Goal: Task Accomplishment & Management: Manage account settings

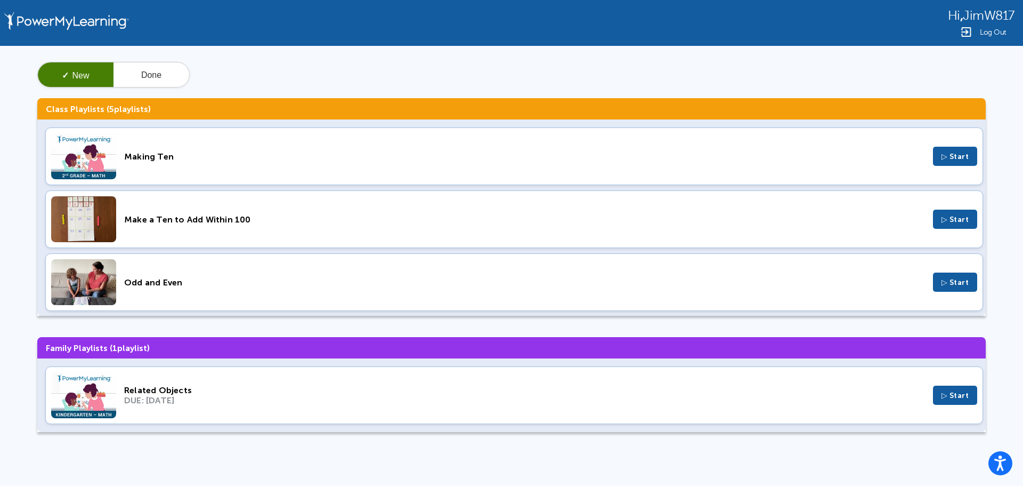
click at [991, 34] on span "Log Out" at bounding box center [993, 32] width 27 height 8
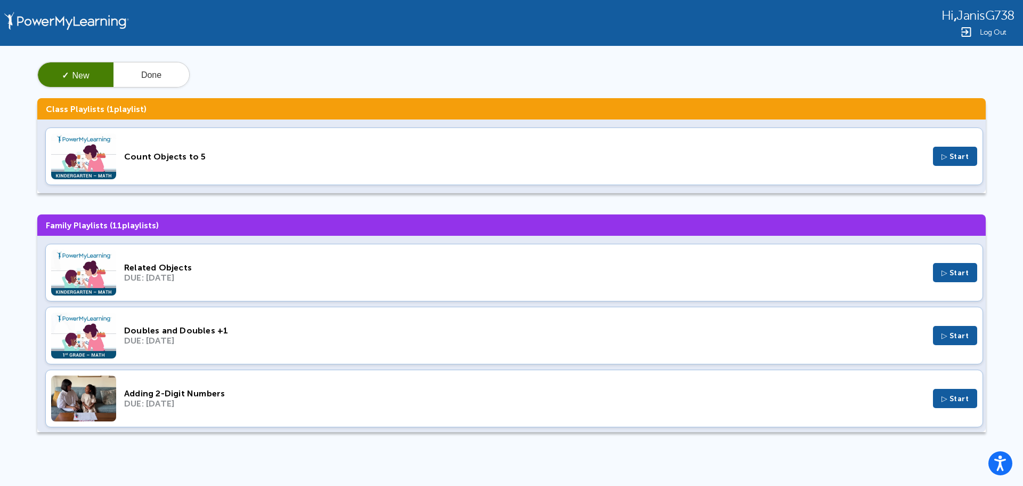
click at [992, 35] on span "Log Out" at bounding box center [993, 32] width 27 height 8
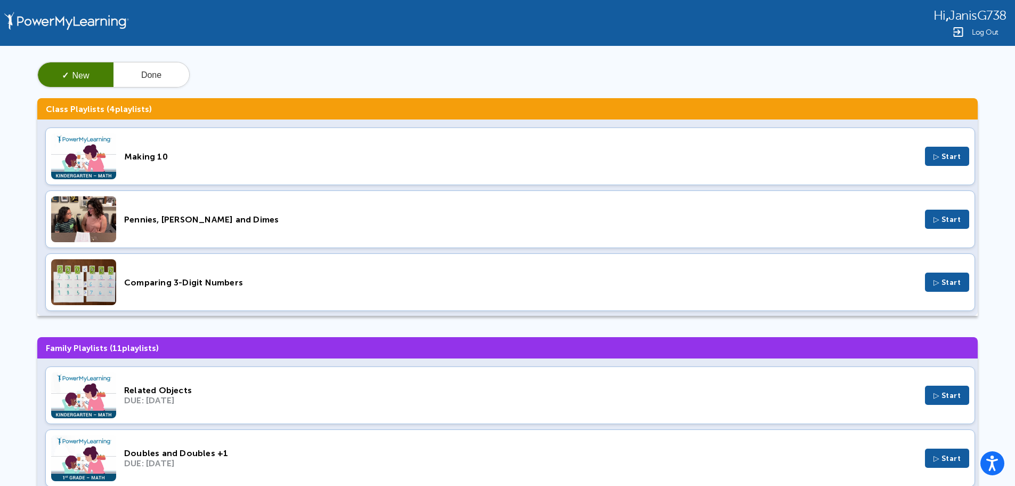
click at [983, 34] on span "Log Out" at bounding box center [985, 32] width 27 height 8
